Goal: Task Accomplishment & Management: Use online tool/utility

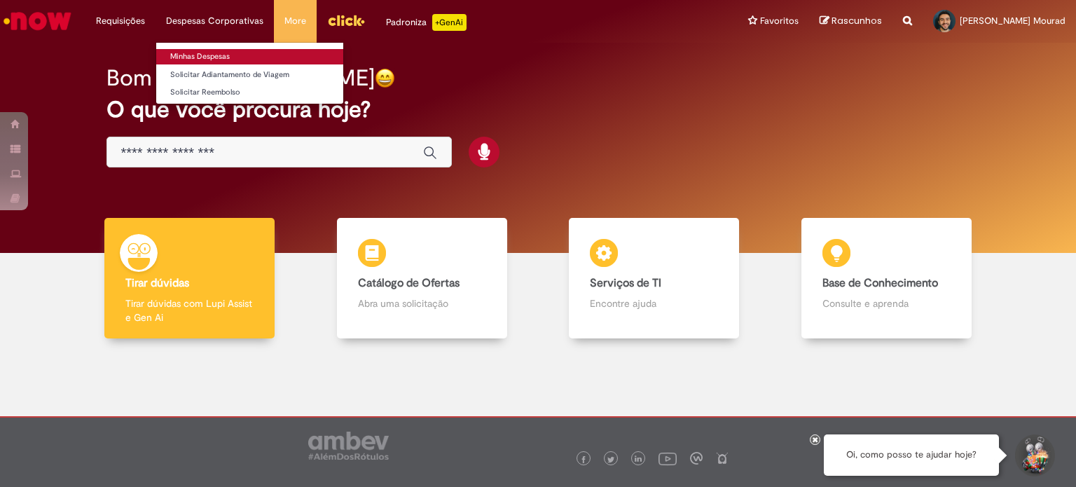
click at [207, 51] on link "Minhas Despesas" at bounding box center [249, 56] width 187 height 15
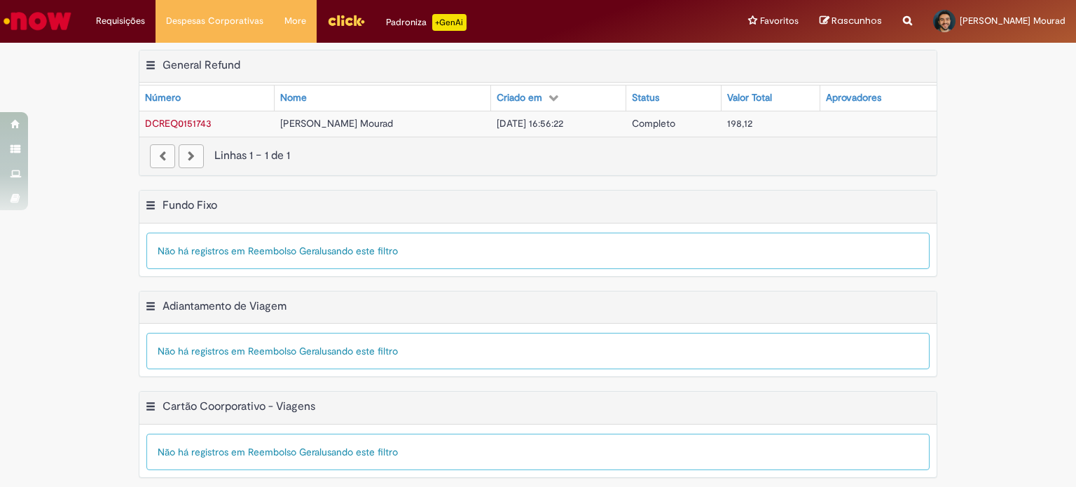
click at [187, 124] on span "DCREQ0151743" at bounding box center [178, 123] width 67 height 13
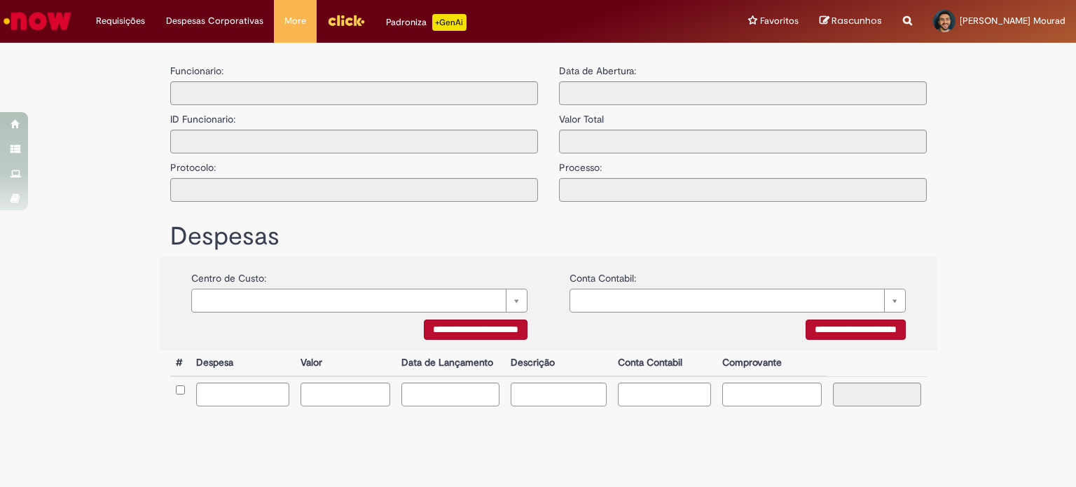
type input "**********"
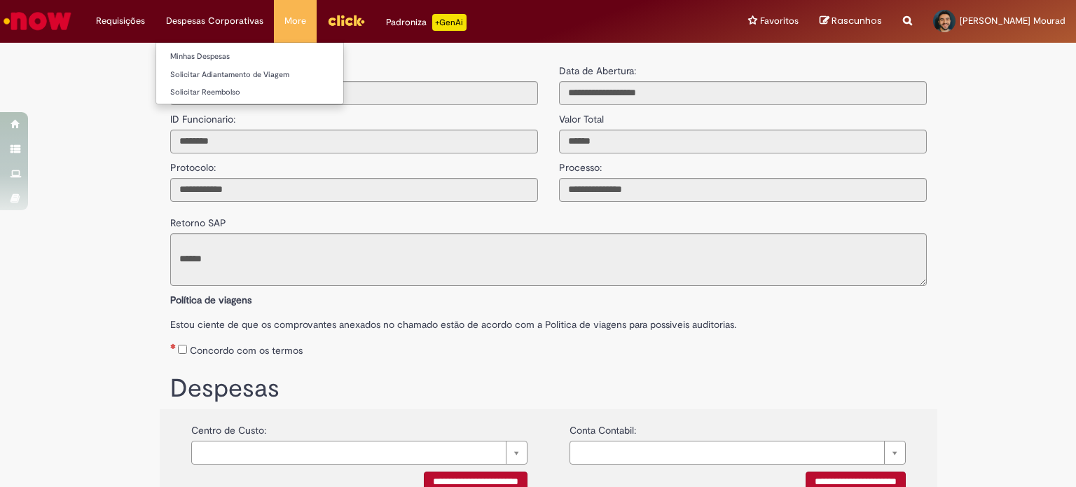
drag, startPoint x: 130, startPoint y: 51, endPoint x: 178, endPoint y: 35, distance: 50.9
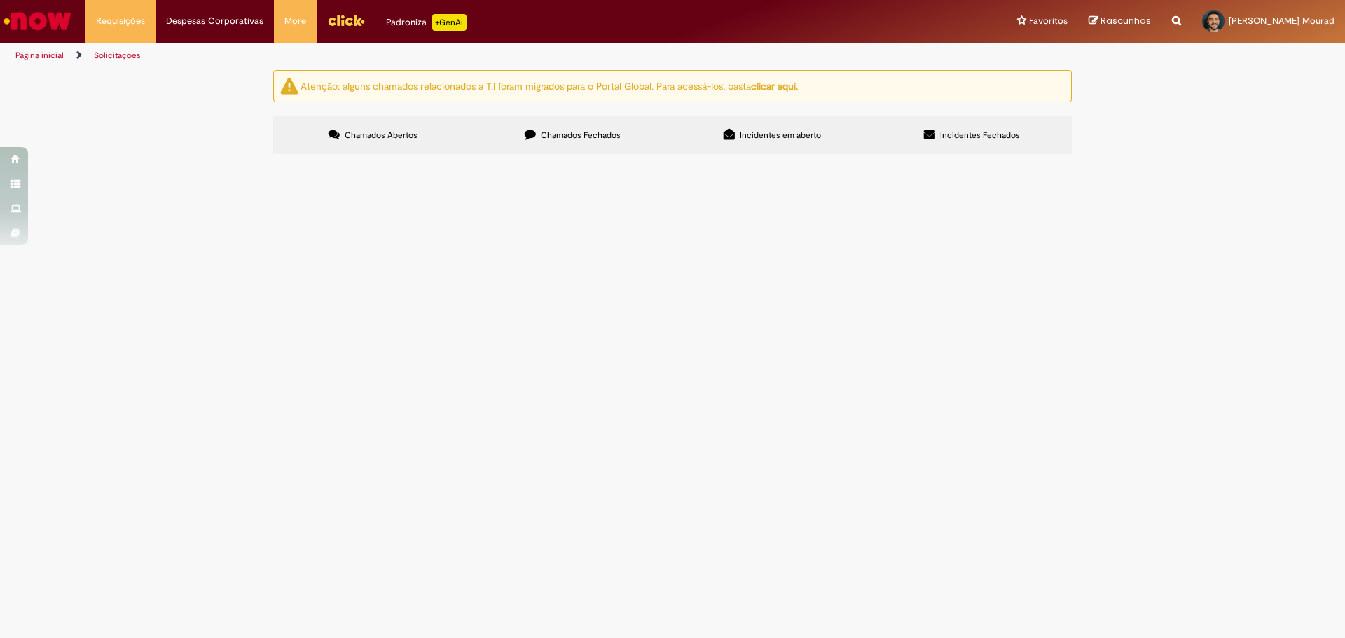
click at [0, 0] on input "Pesquisar" at bounding box center [0, 0] width 0 height 0
click at [0, 0] on button at bounding box center [0, 0] width 0 height 0
click at [807, 132] on span "Incidentes em aberto" at bounding box center [780, 135] width 81 height 11
click at [428, 137] on label "Chamados Abertos" at bounding box center [373, 135] width 200 height 38
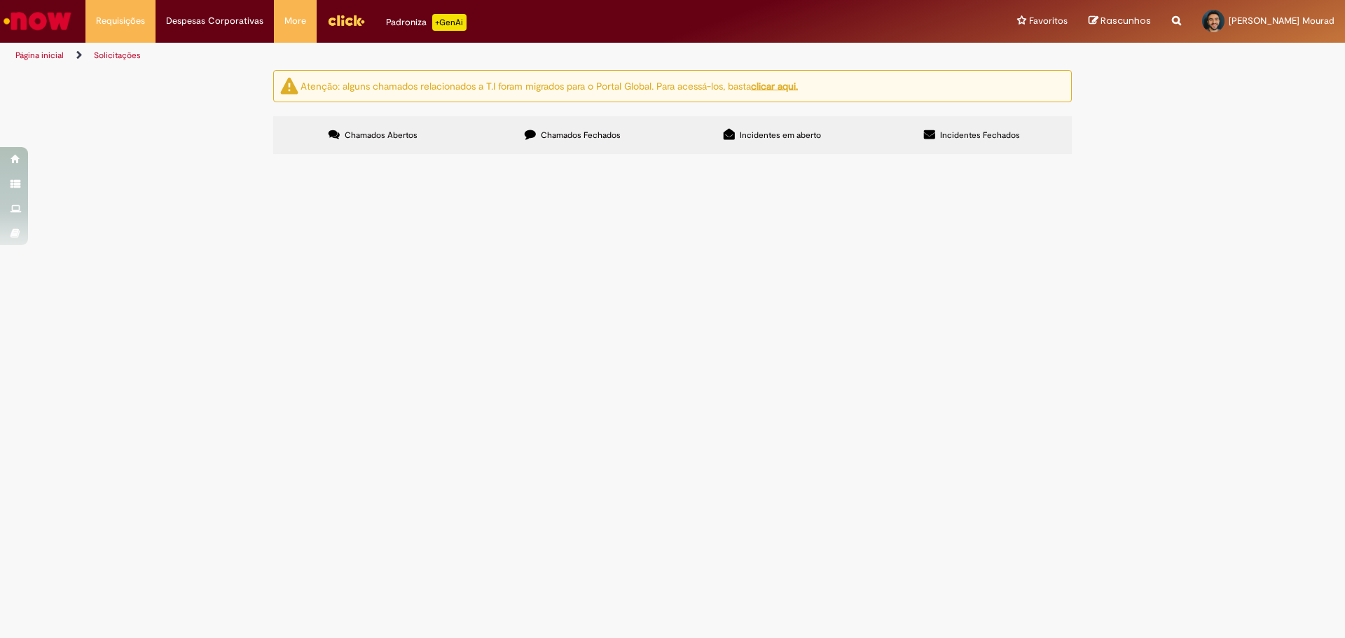
click at [37, 58] on link "Página inicial" at bounding box center [39, 55] width 48 height 11
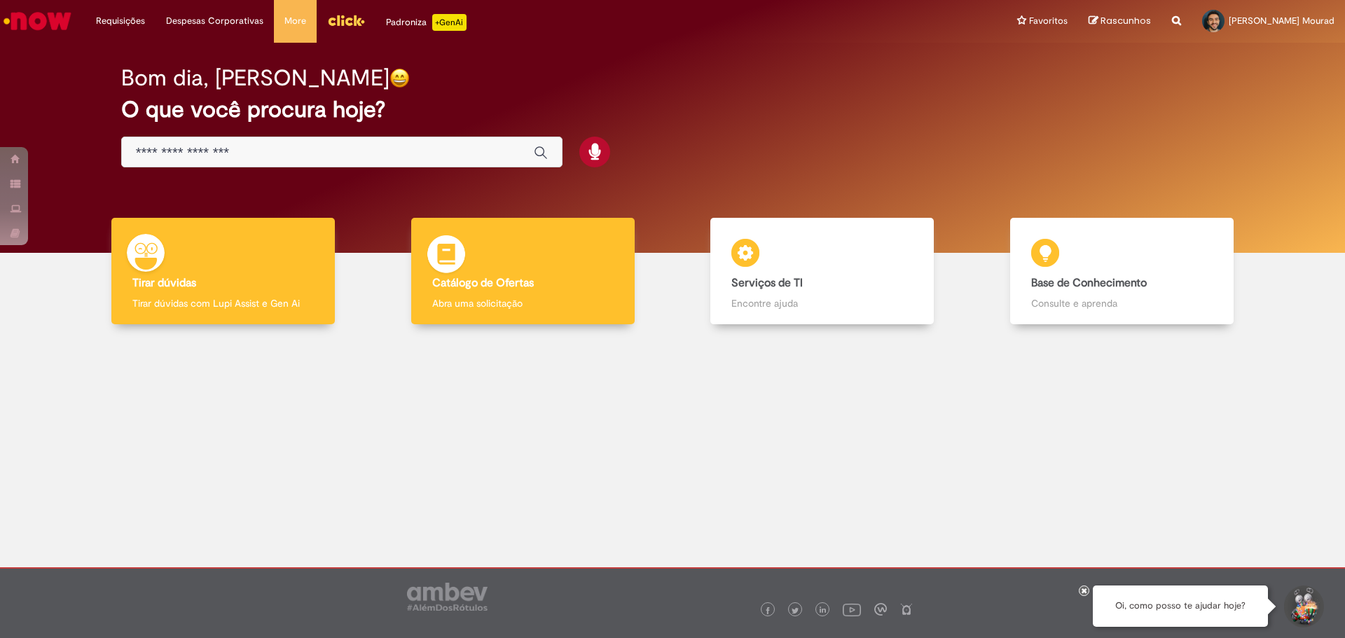
click at [434, 305] on p "Abra uma solicitação" at bounding box center [522, 303] width 181 height 14
